Goal: Task Accomplishment & Management: Use online tool/utility

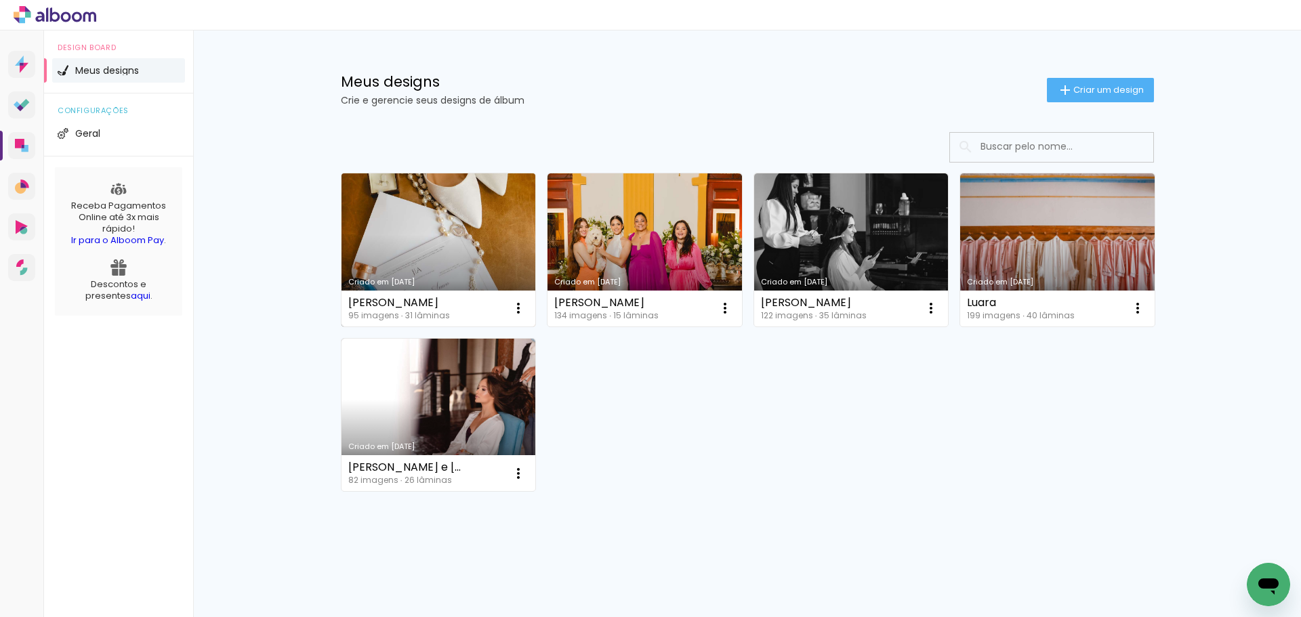
click at [427, 256] on link "Criado em [DATE]" at bounding box center [439, 250] width 195 height 153
